Goal: Find specific page/section: Find specific page/section

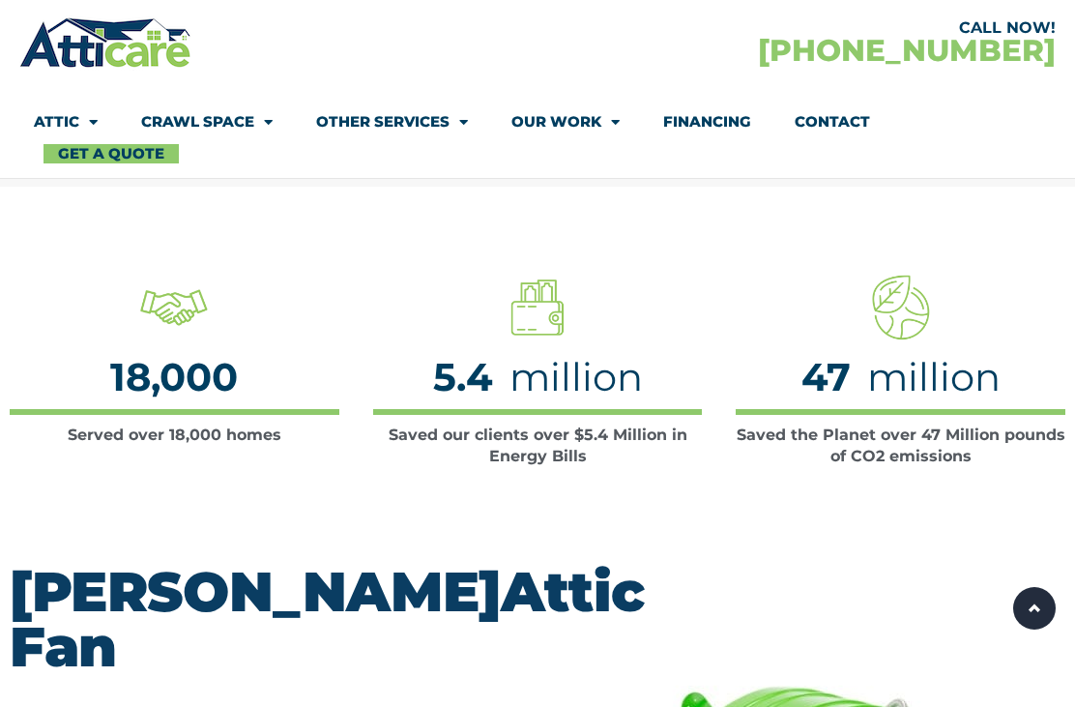
scroll to position [2, 0]
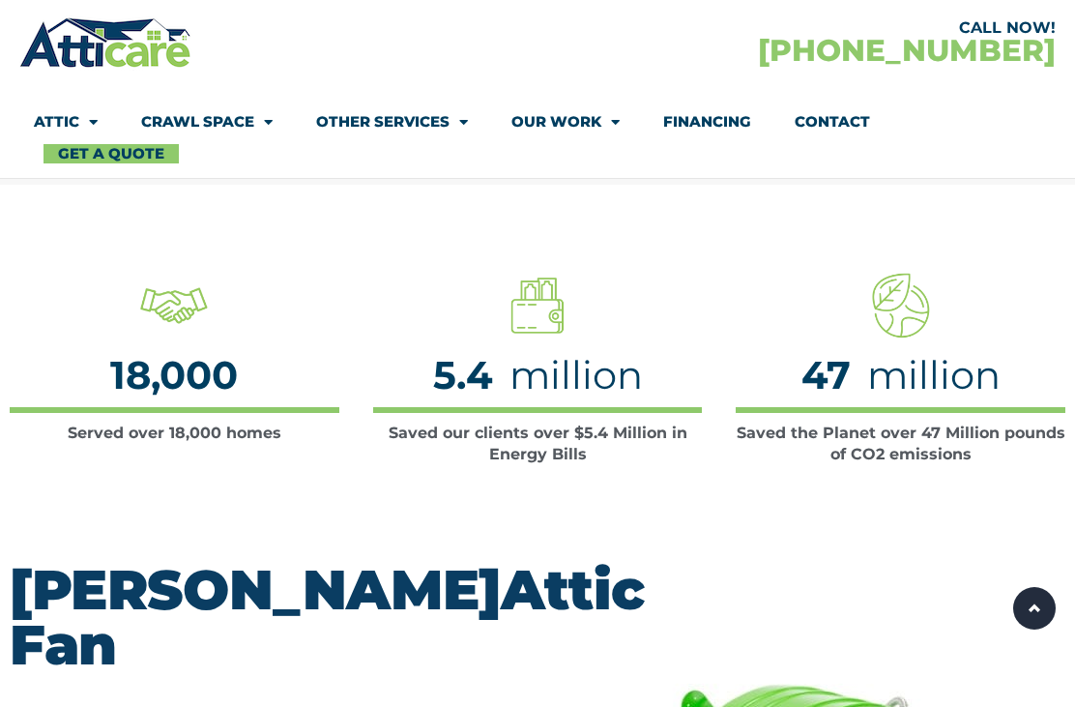
click at [50, 108] on link "Attic" at bounding box center [66, 122] width 64 height 44
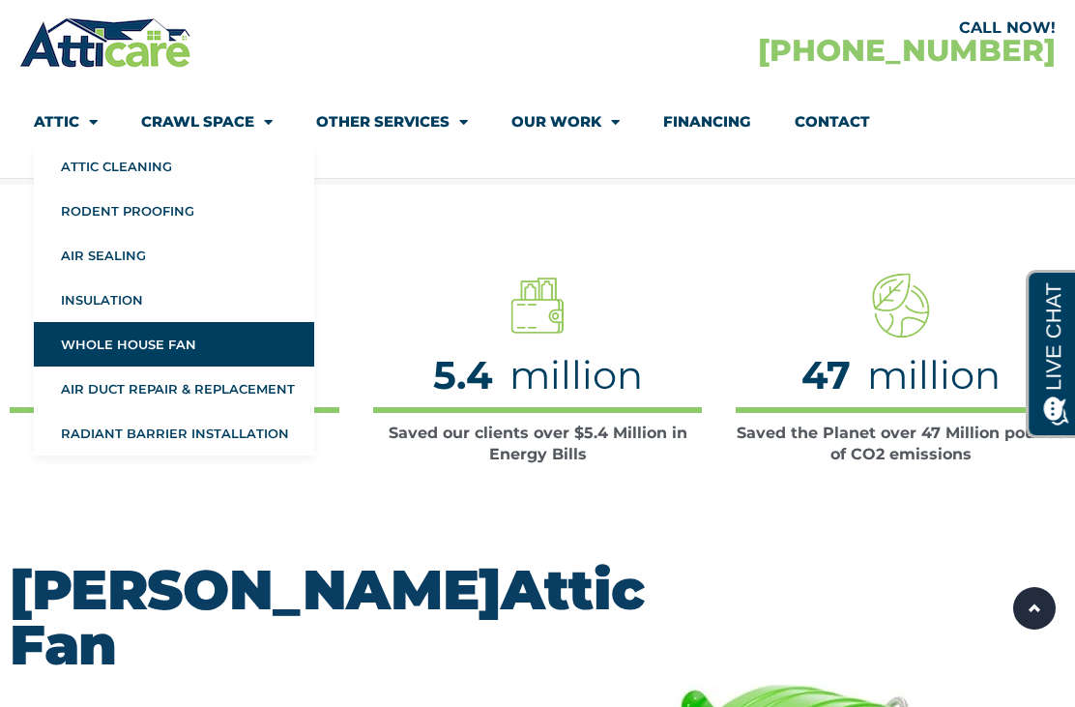
scroll to position [0, 0]
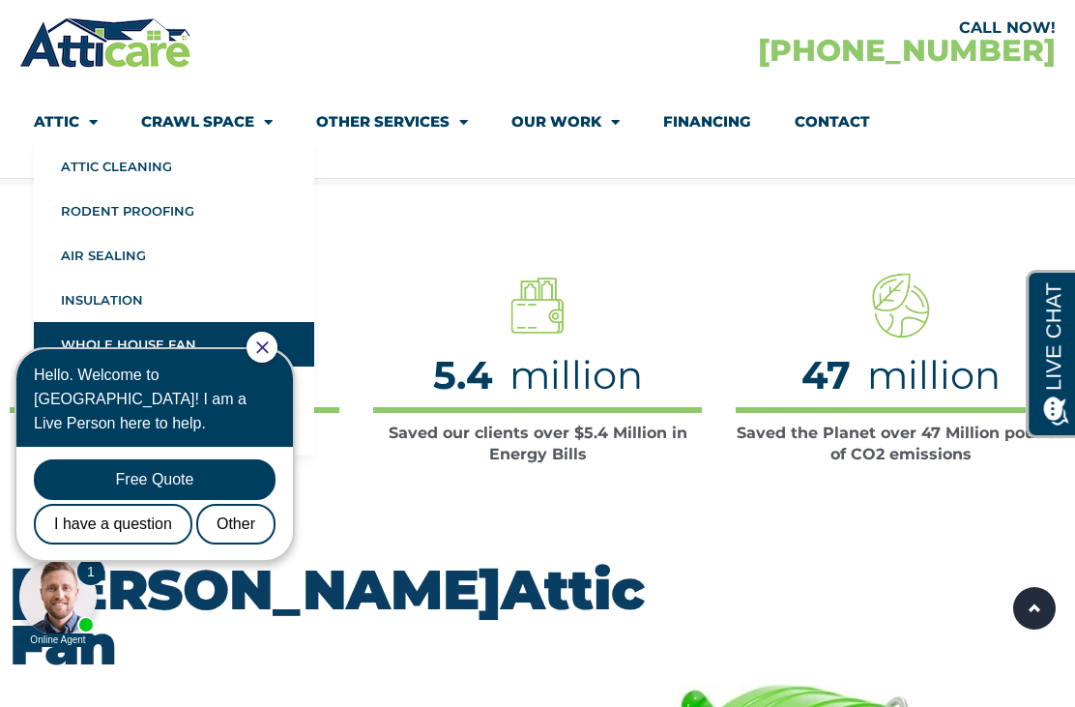
click at [928, 226] on section "Served over 18,000 homes 18,000 Saved our clients over $5.4 Million in Energy B…" at bounding box center [537, 369] width 1075 height 368
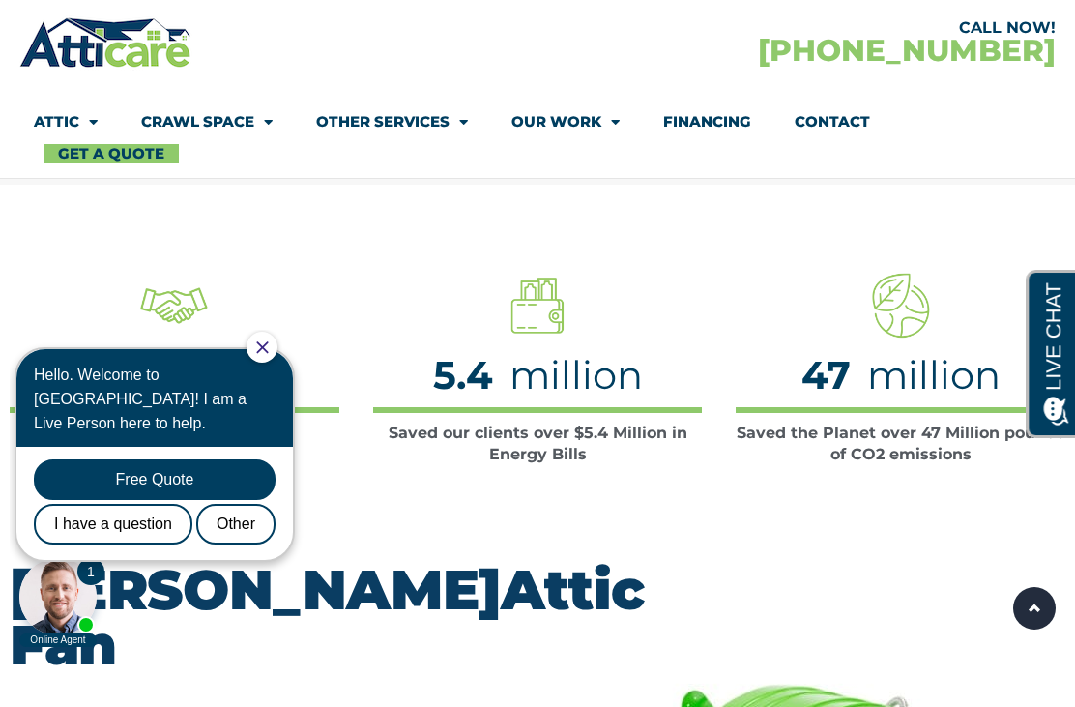
click at [580, 119] on link "Our Work" at bounding box center [566, 122] width 108 height 44
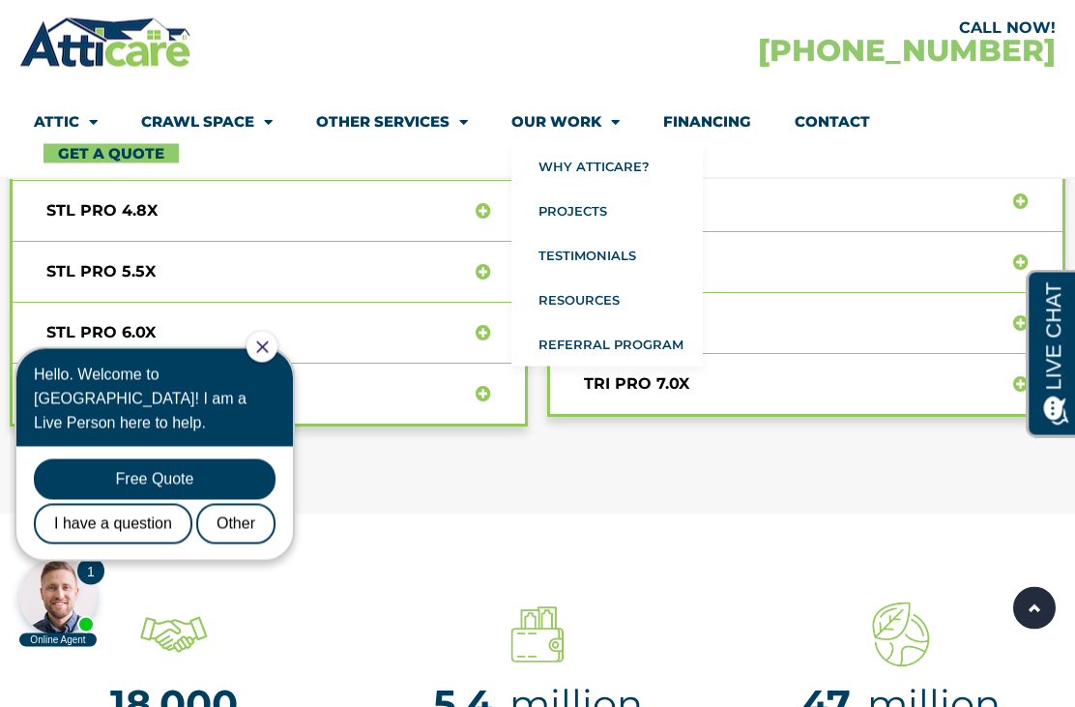
scroll to position [8182, 0]
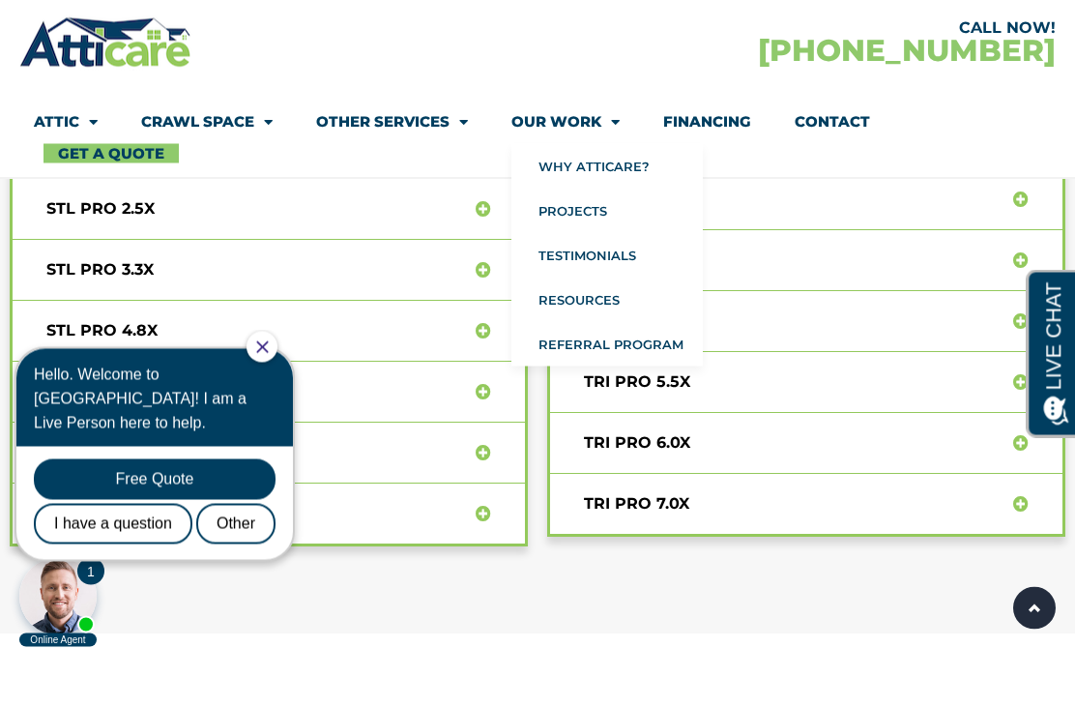
click at [79, 67] on img at bounding box center [105, 43] width 173 height 56
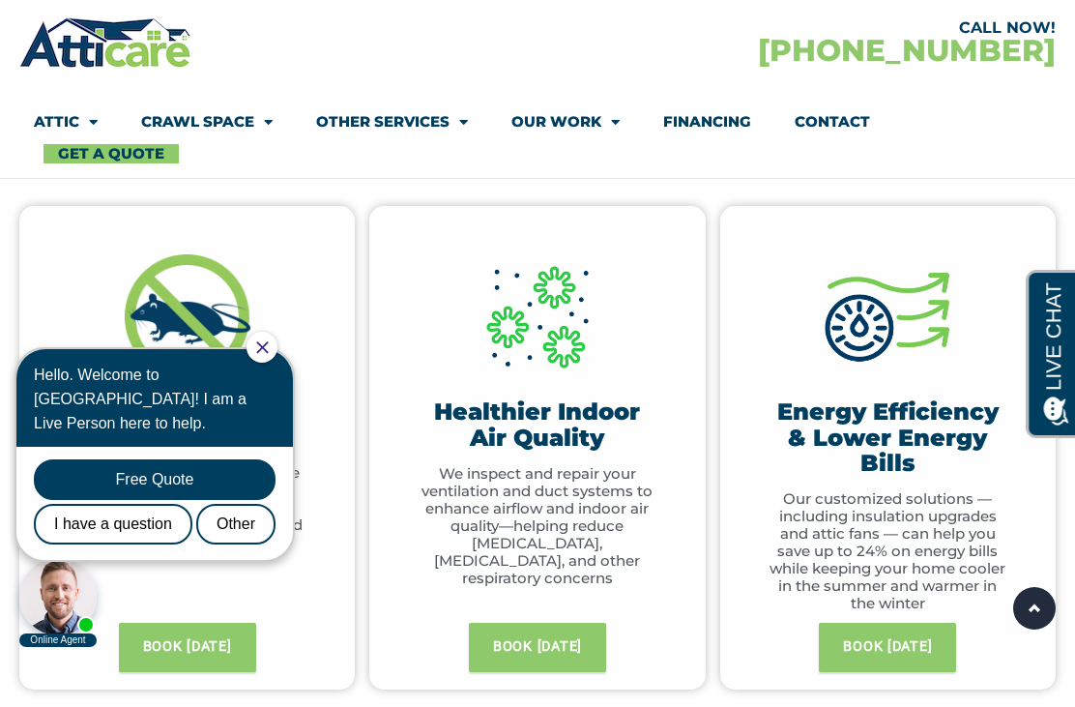
scroll to position [908, 0]
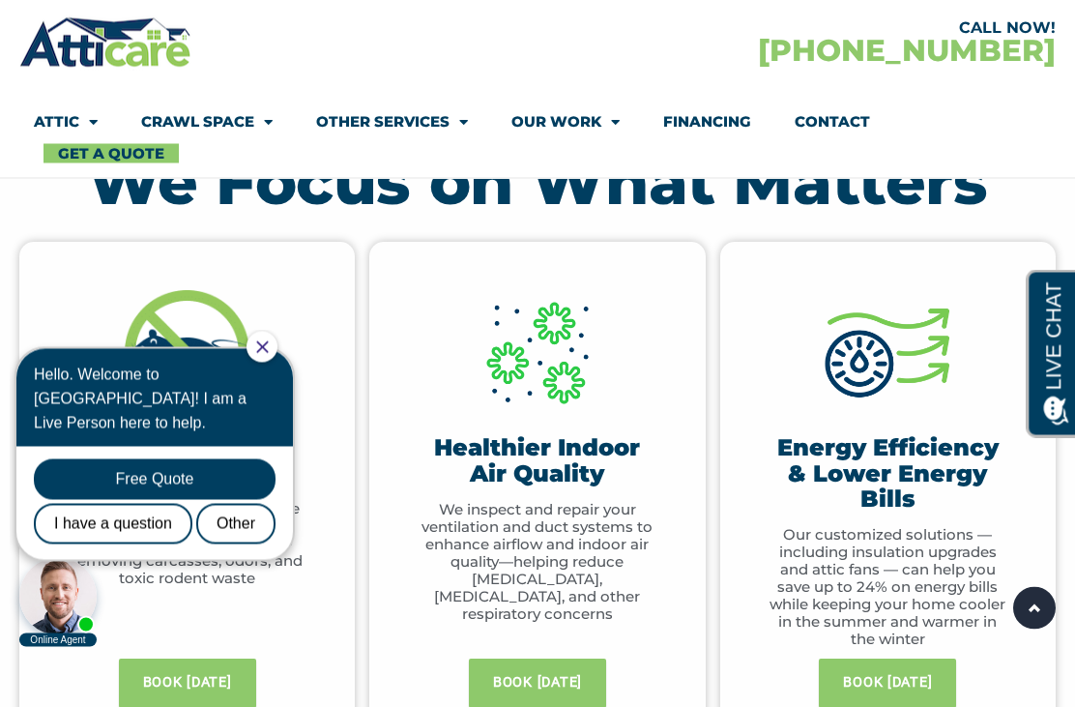
click at [70, 122] on link "Attic" at bounding box center [66, 122] width 64 height 44
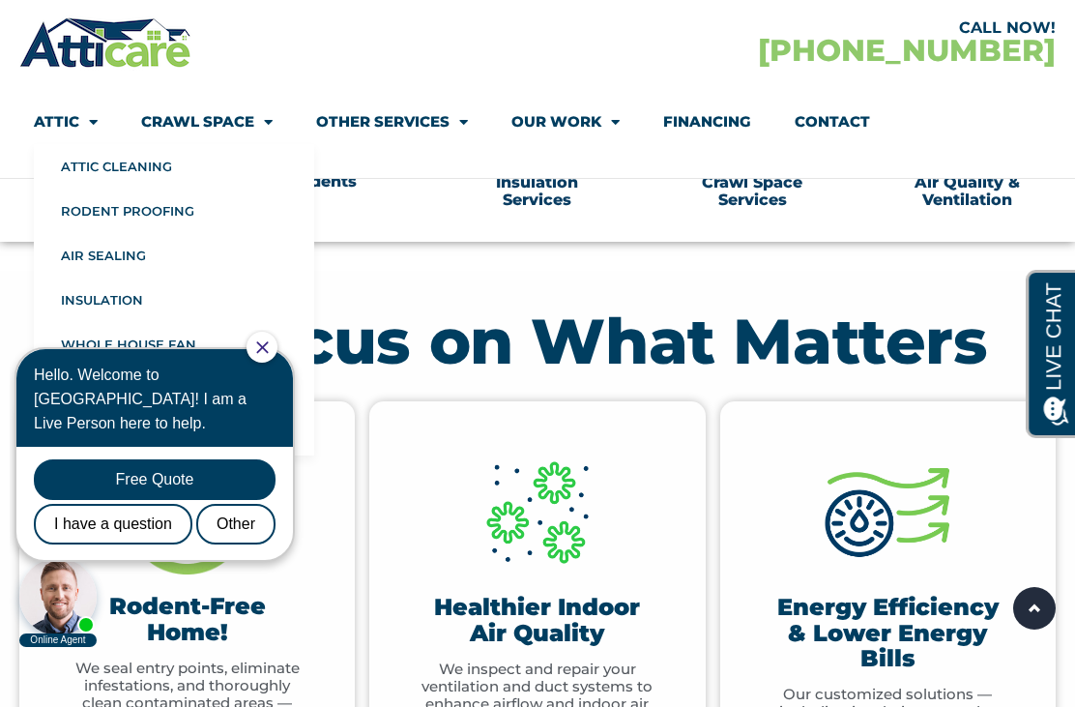
scroll to position [748, 0]
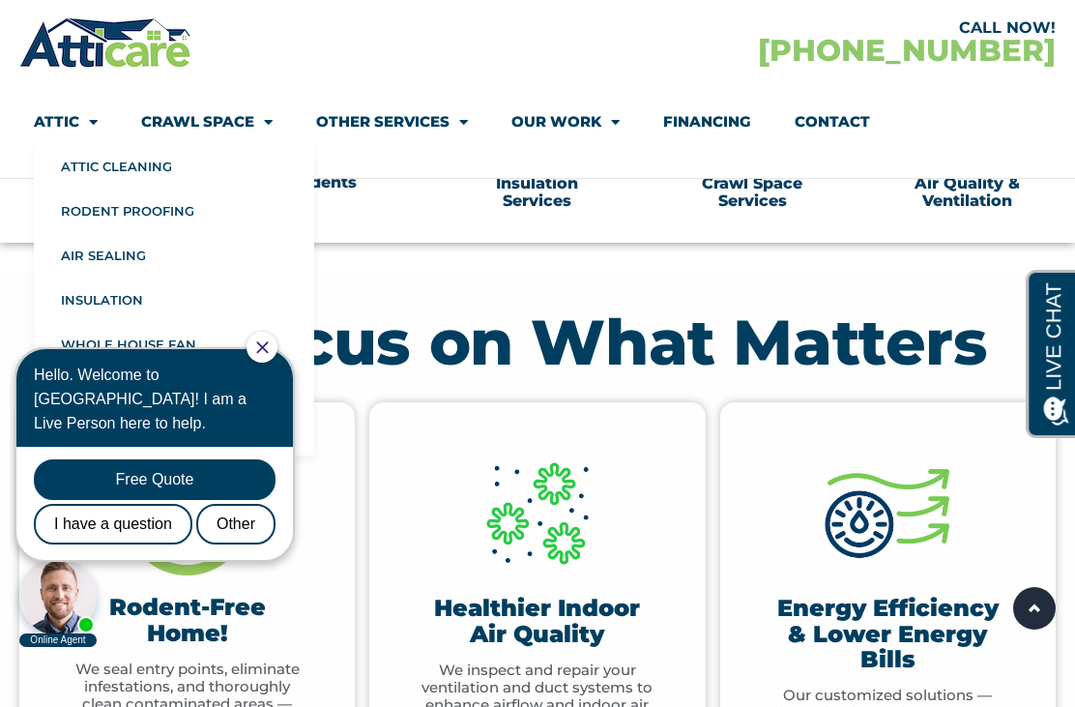
click at [562, 133] on link "Our Work" at bounding box center [566, 122] width 108 height 44
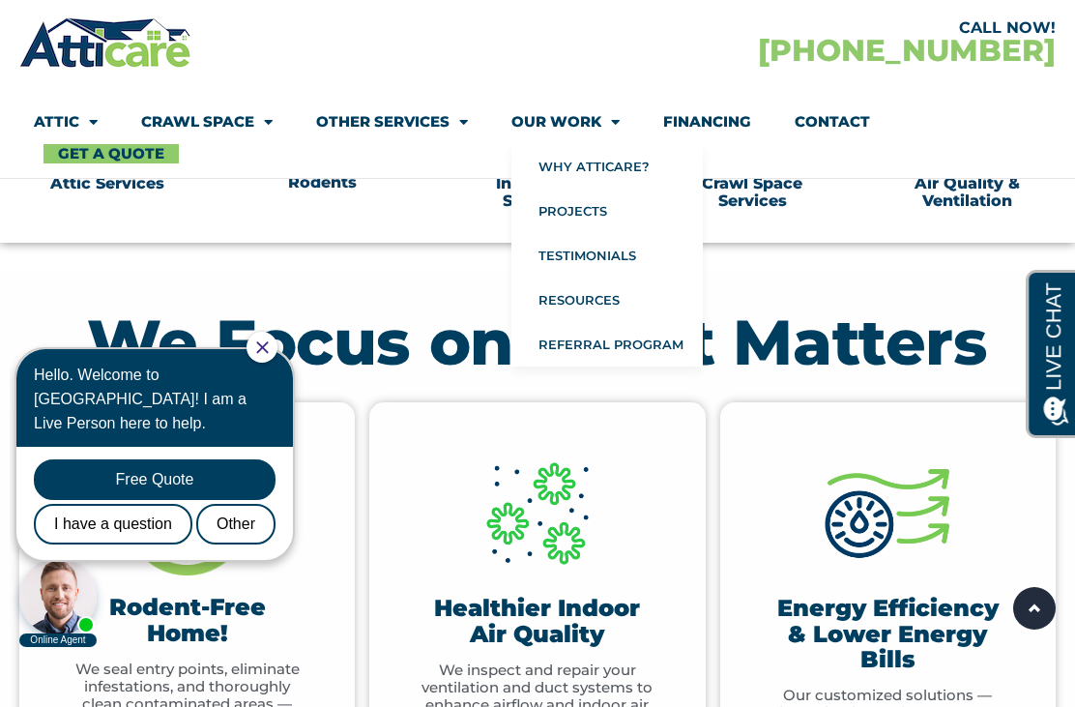
click at [608, 199] on link "Projects" at bounding box center [607, 211] width 191 height 44
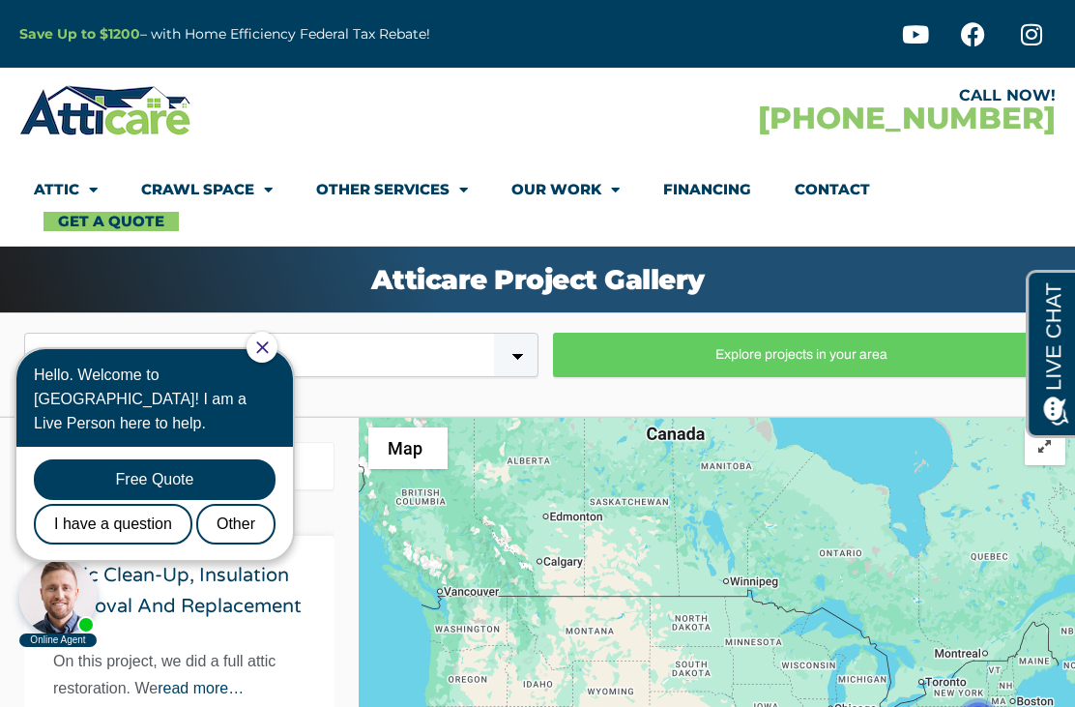
scroll to position [167, 0]
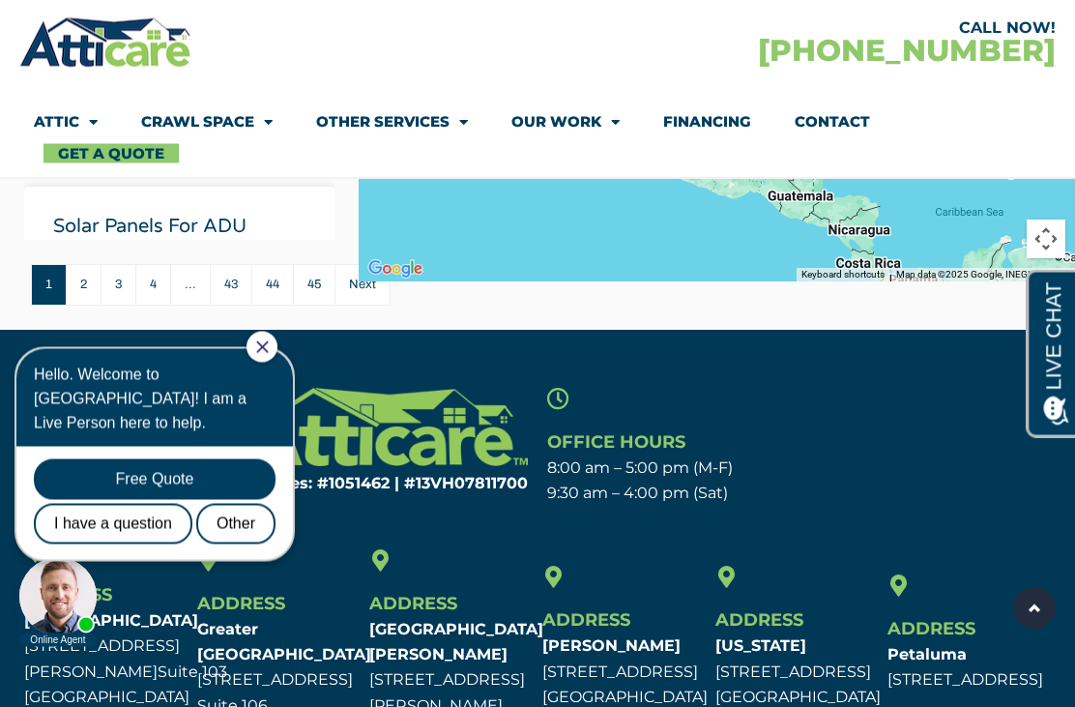
scroll to position [845, 0]
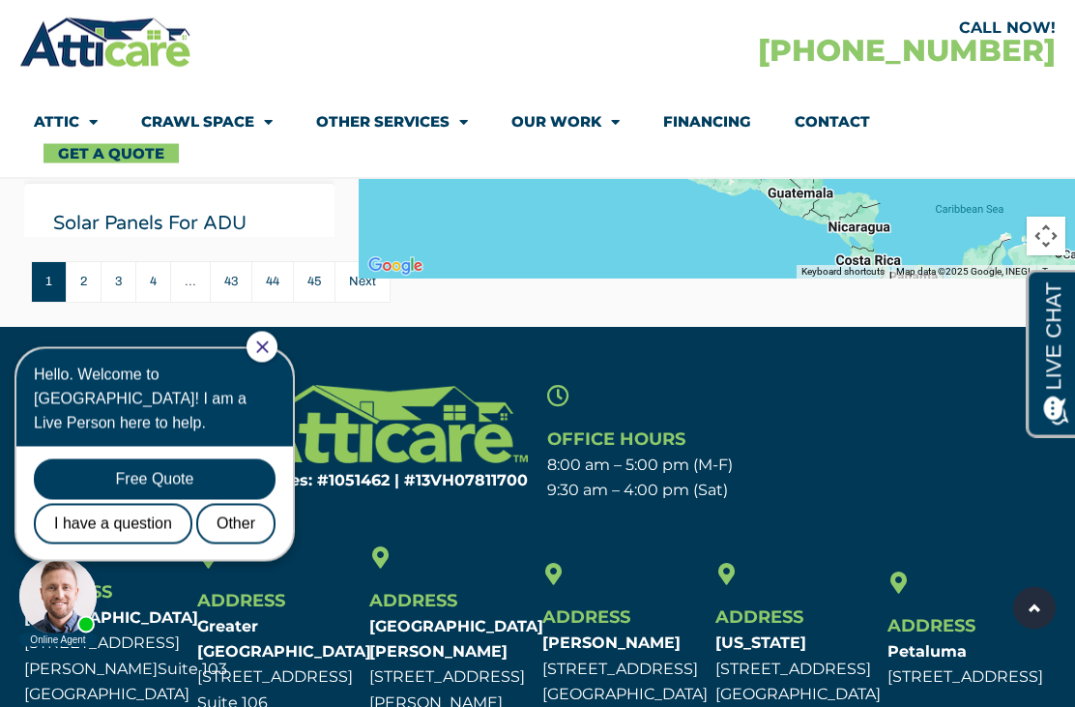
click at [269, 340] on icon "Close Chat" at bounding box center [262, 346] width 13 height 13
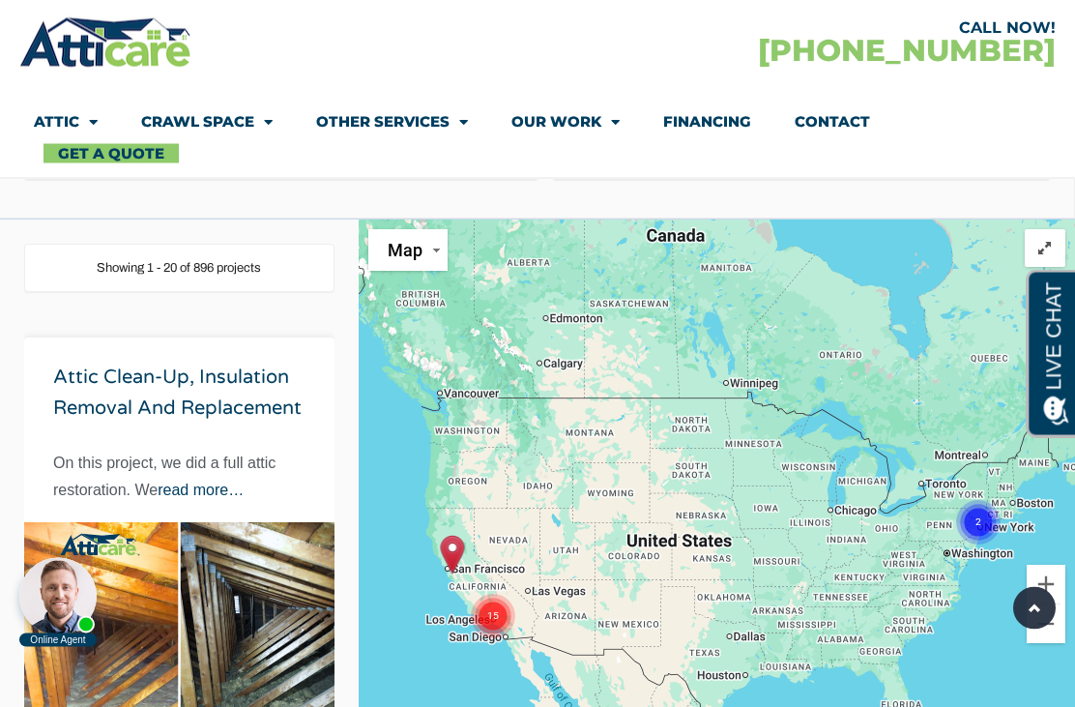
scroll to position [0, 0]
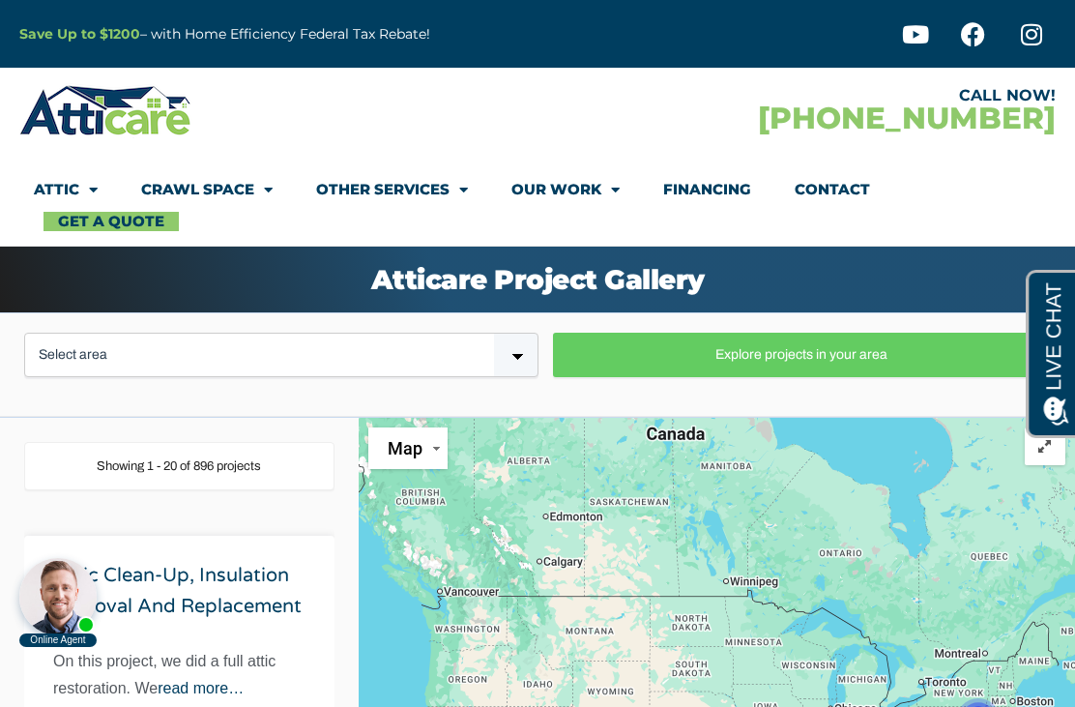
click at [98, 354] on select "Select area Bay Area Los Angeles Area New Jersey / New York" at bounding box center [281, 355] width 514 height 44
select select "New York"
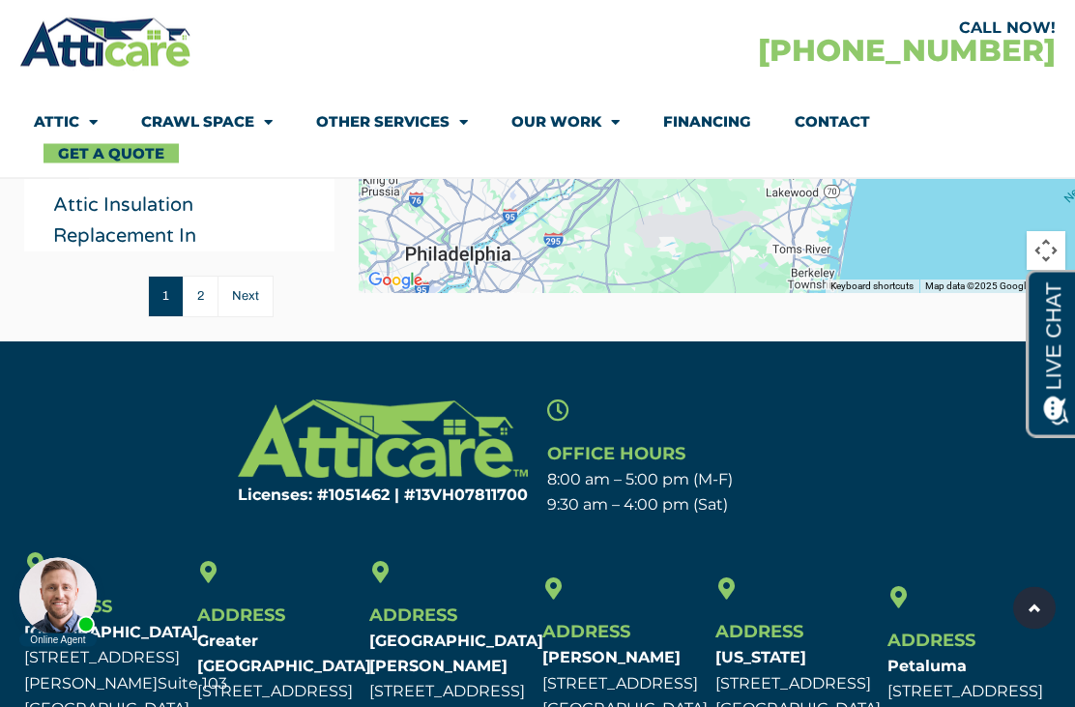
scroll to position [828, 0]
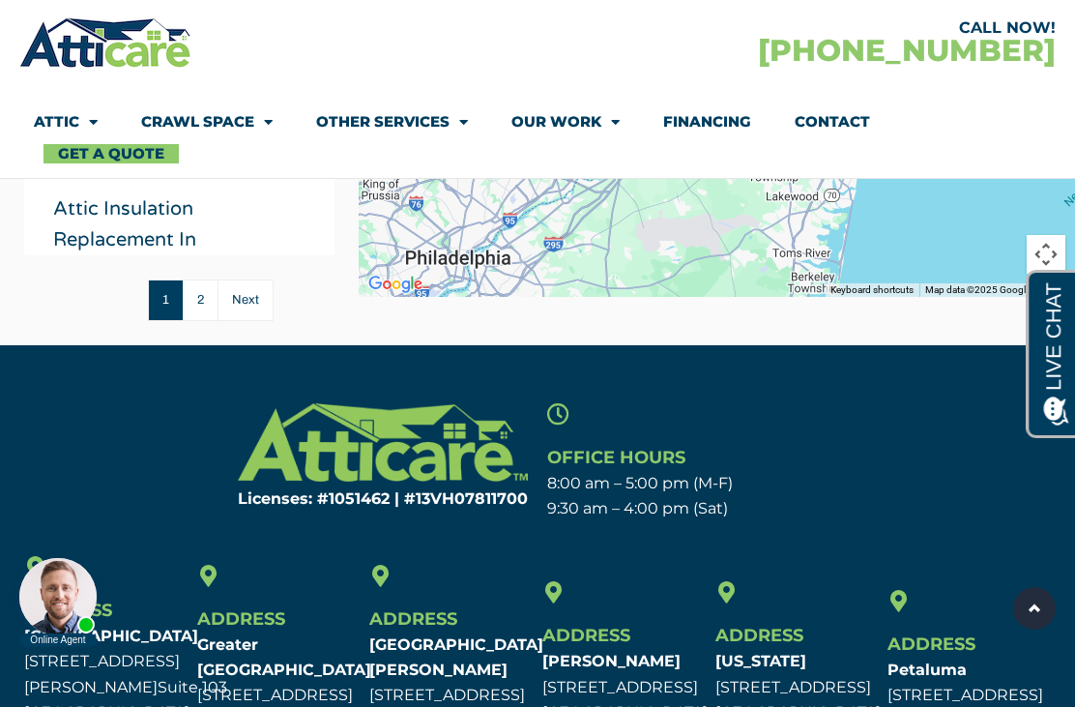
click at [199, 321] on link "2" at bounding box center [200, 300] width 35 height 42
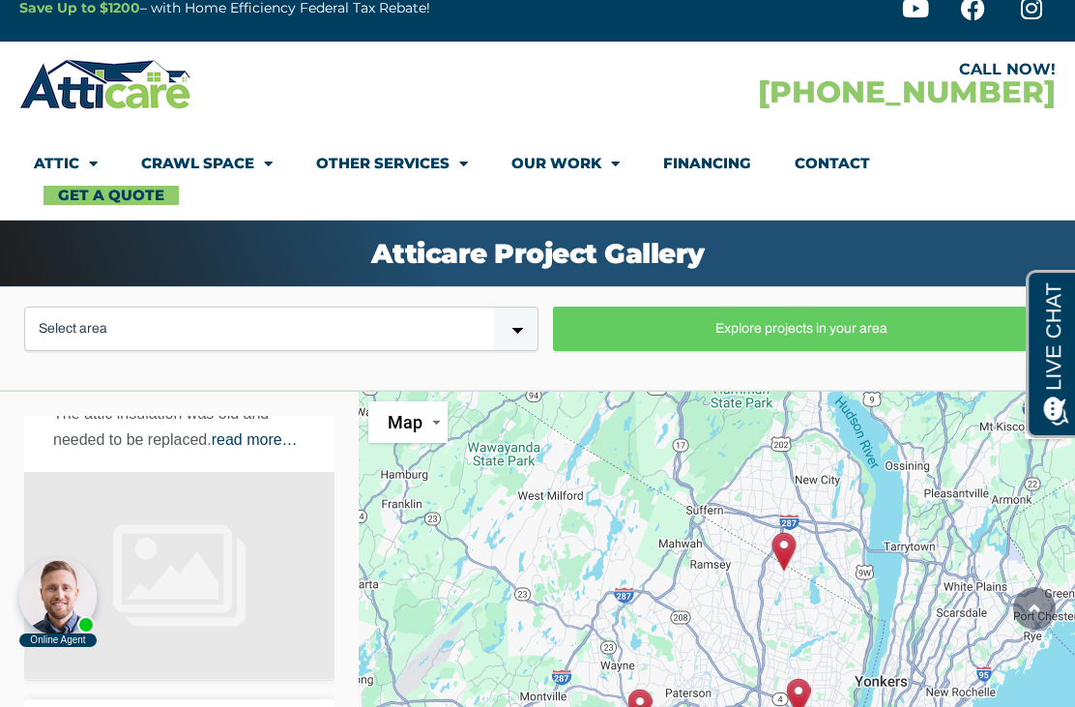
scroll to position [0, 0]
